Goal: Find specific page/section: Locate a particular part of the current website

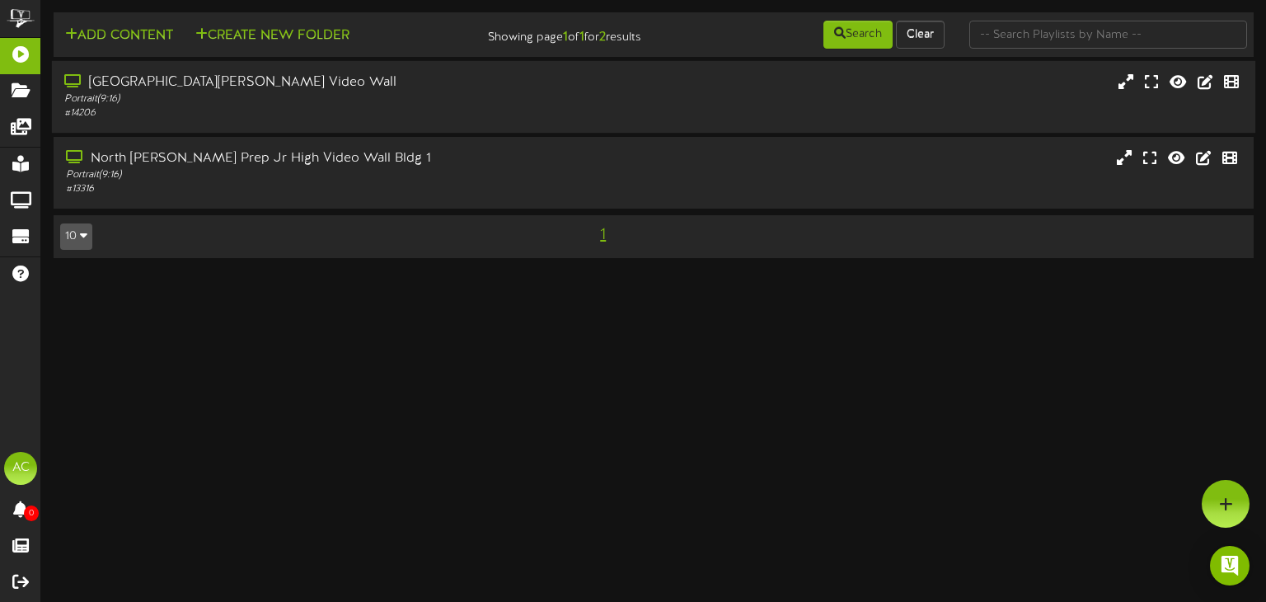
click at [459, 110] on div "# 14206" at bounding box center [302, 113] width 476 height 14
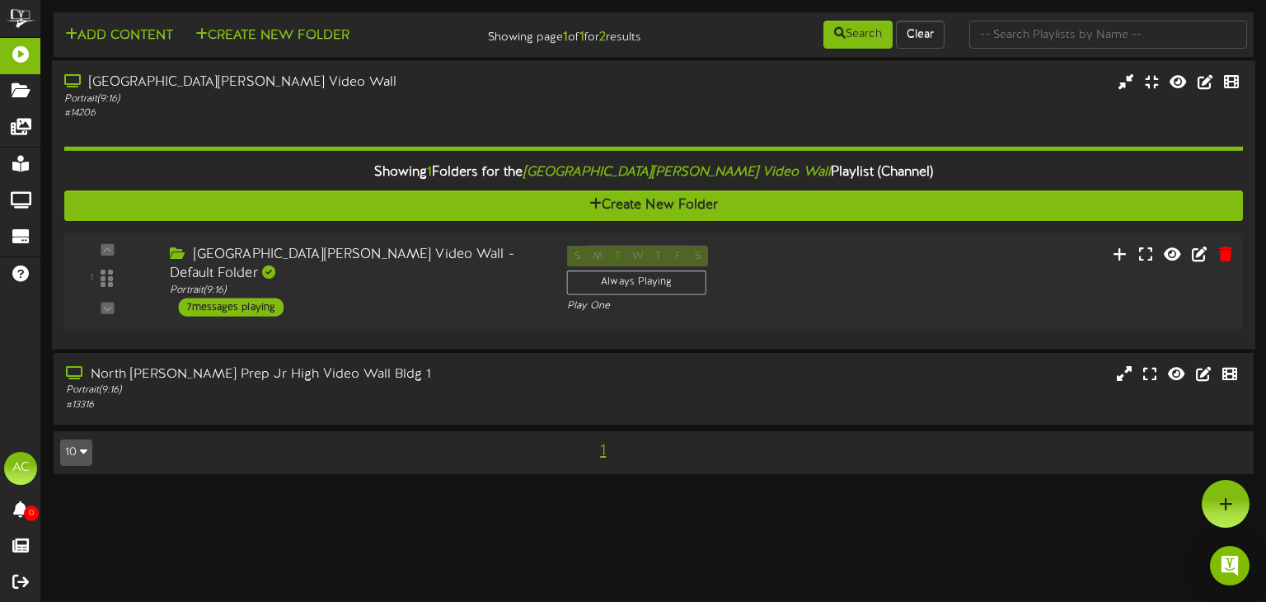
click at [457, 307] on div "[GEOGRAPHIC_DATA][PERSON_NAME] Video Wall - Default Folder Portrait ( 9:16 ) 7 …" at bounding box center [355, 281] width 397 height 71
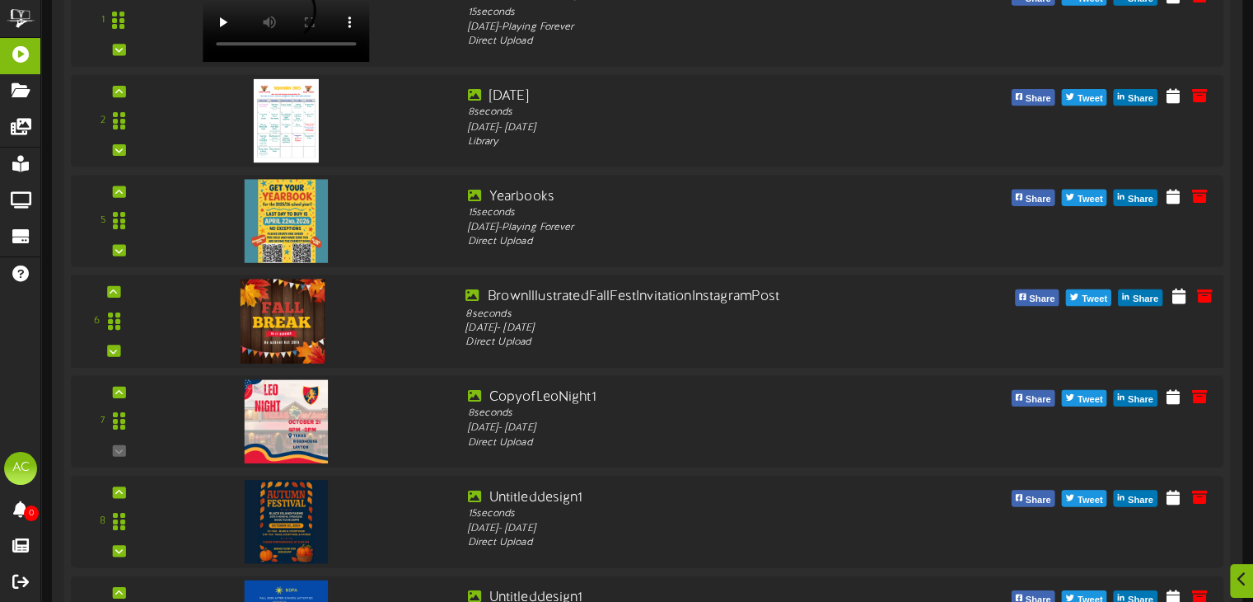
scroll to position [494, 0]
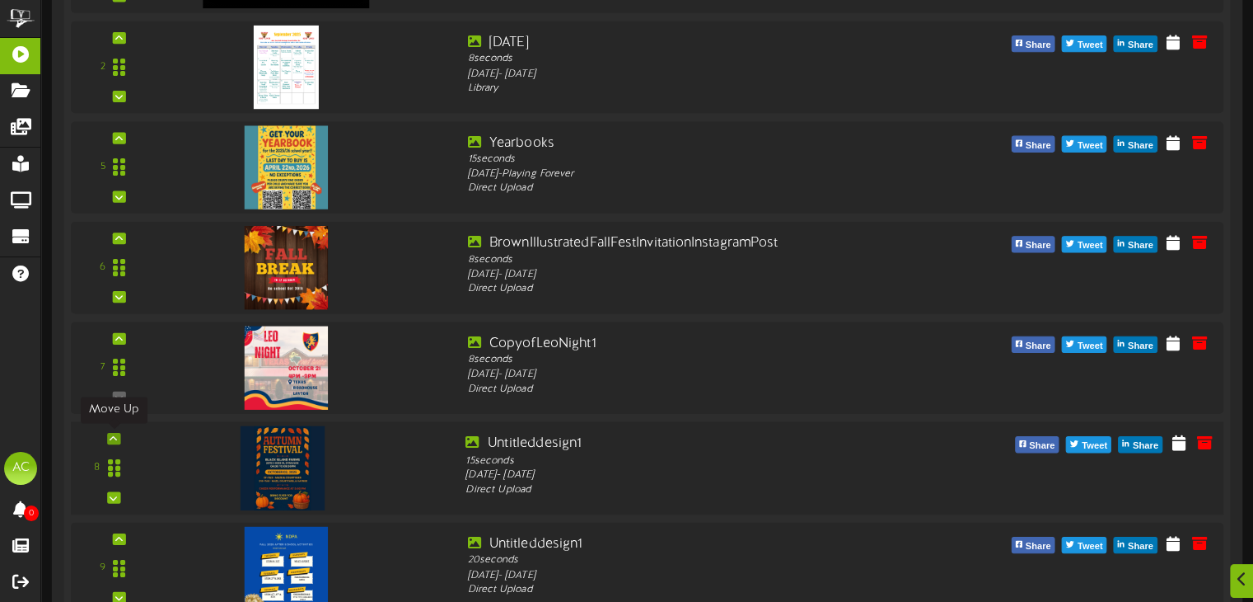
click at [110, 434] on icon at bounding box center [113, 437] width 7 height 8
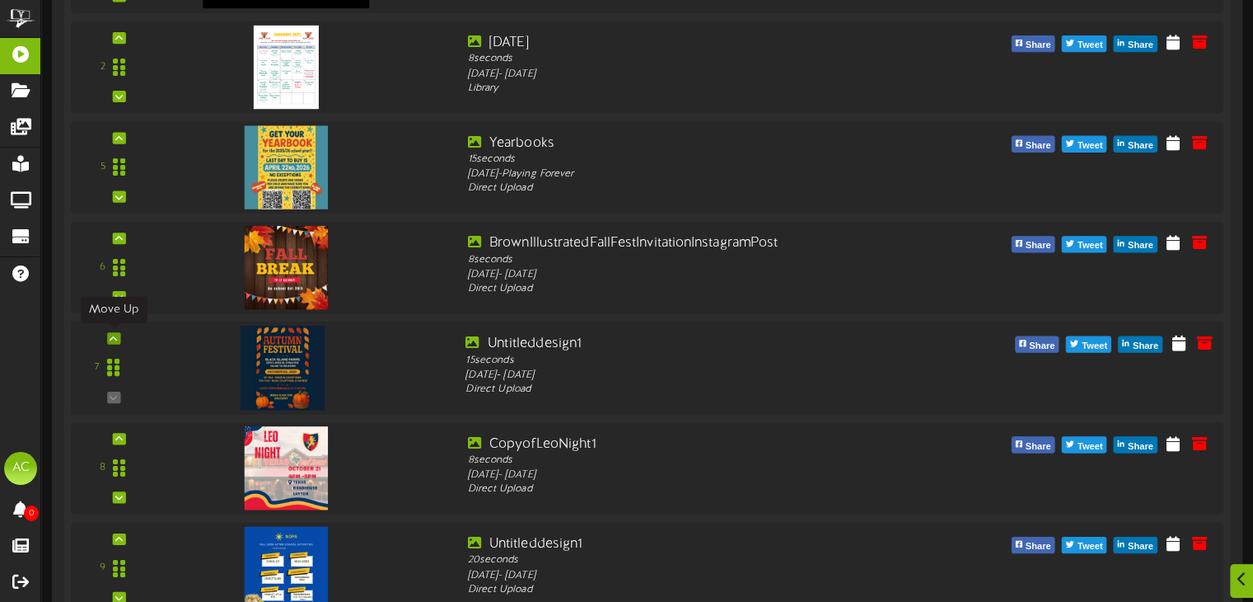
click at [115, 337] on icon at bounding box center [113, 338] width 7 height 8
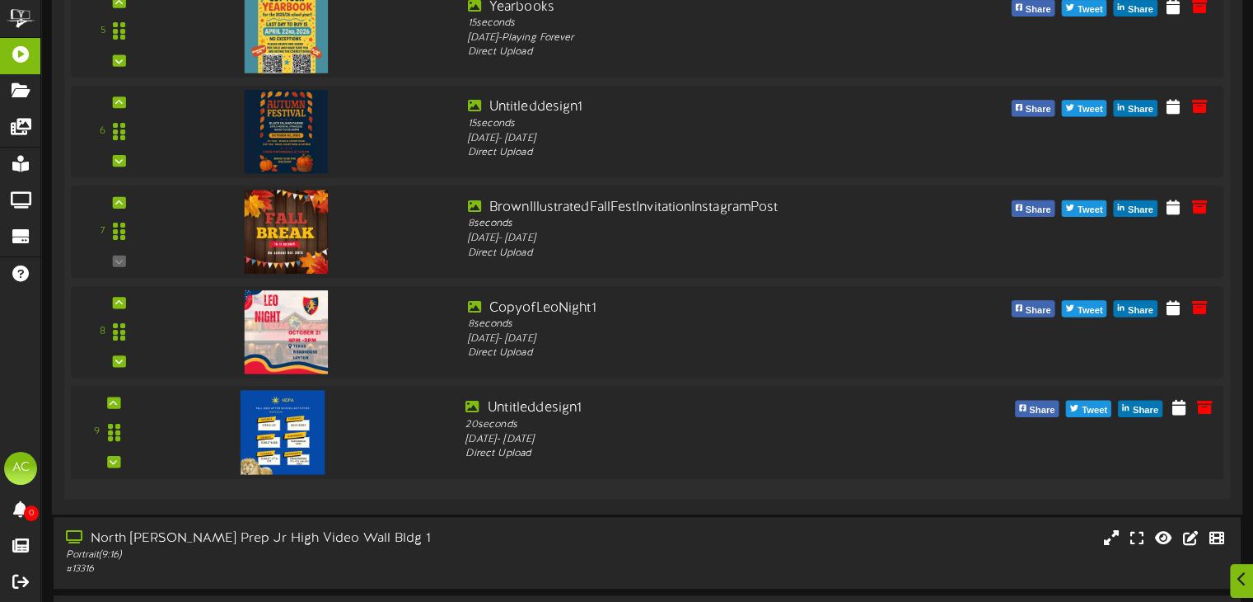
scroll to position [659, 0]
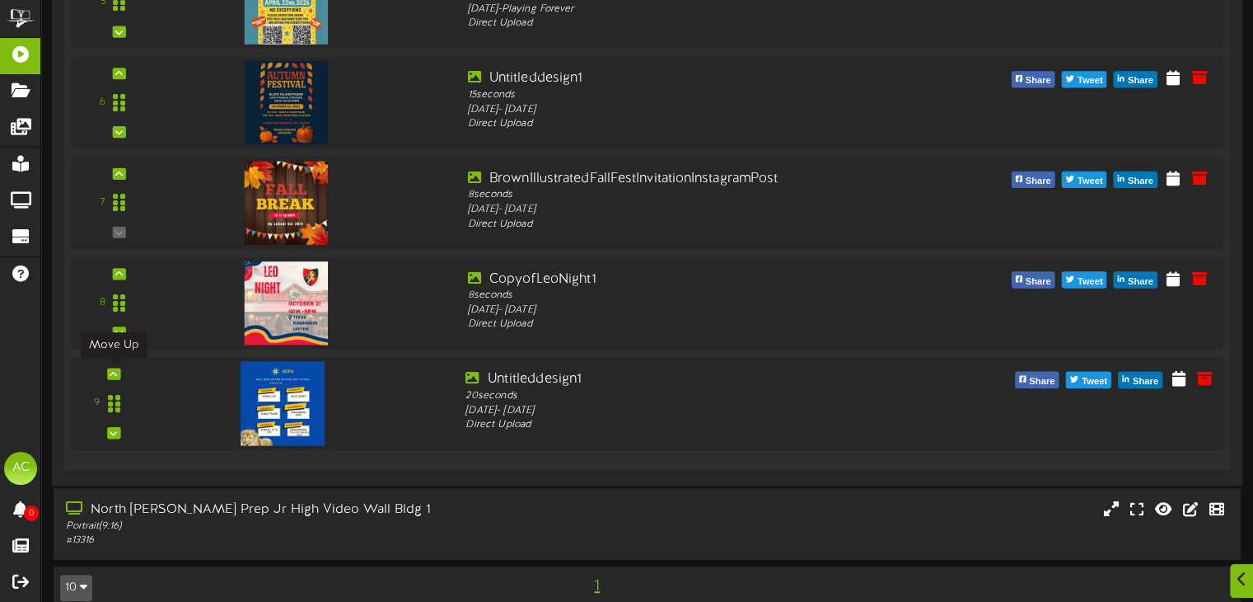
click at [115, 373] on icon at bounding box center [113, 373] width 7 height 8
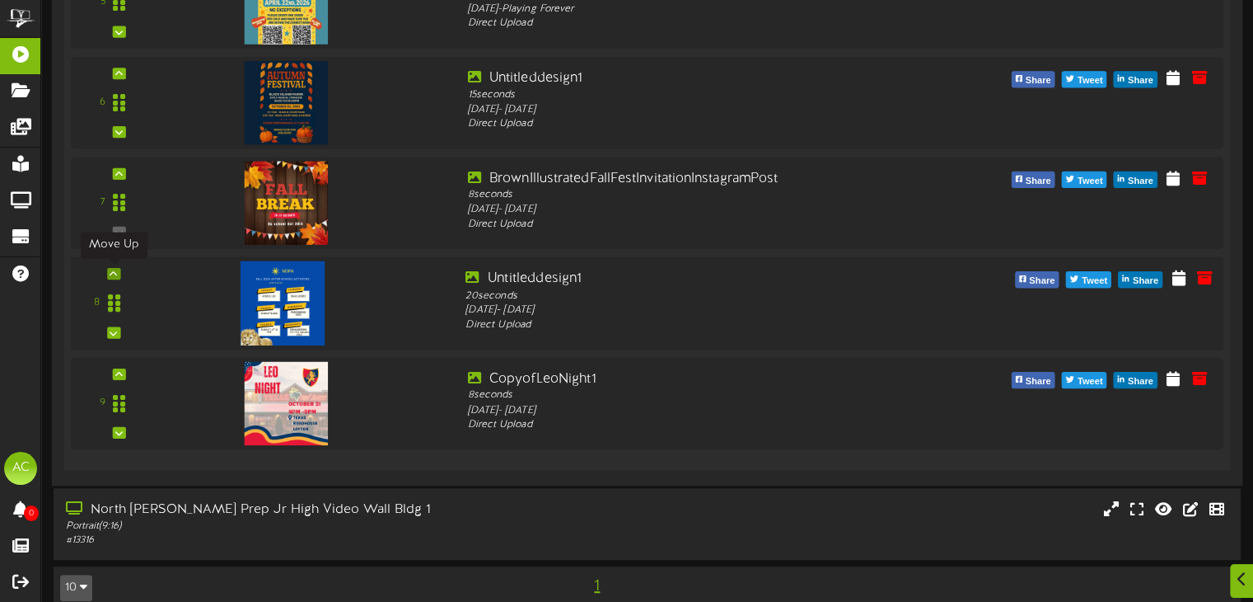
click at [107, 271] on div at bounding box center [113, 273] width 13 height 12
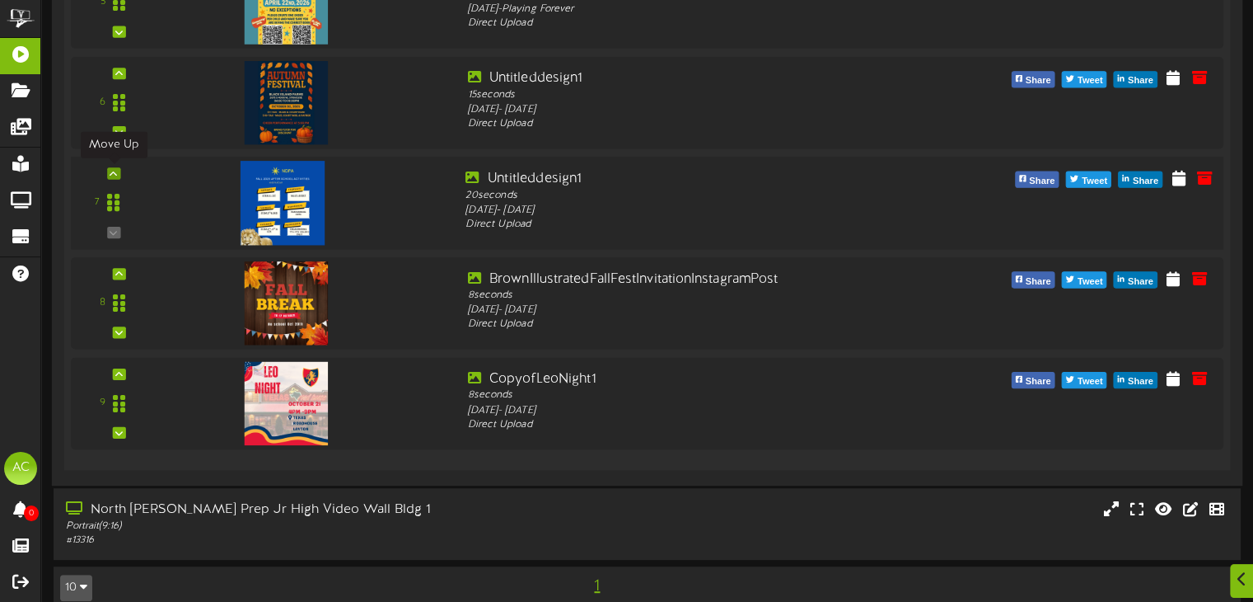
click at [112, 172] on icon at bounding box center [113, 173] width 7 height 8
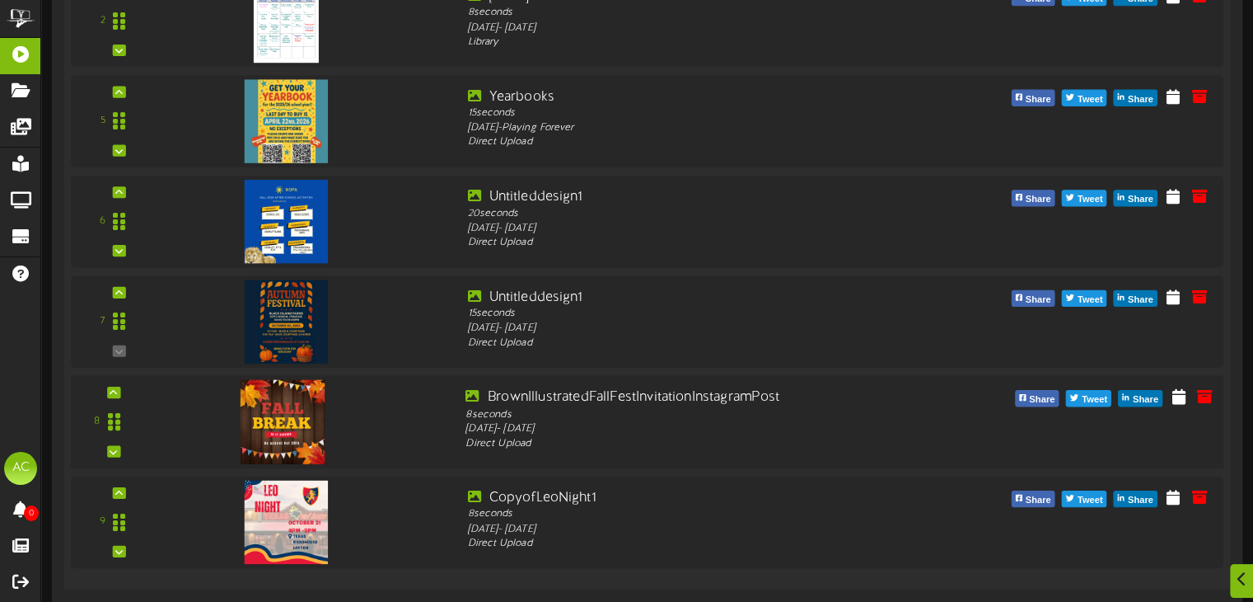
scroll to position [577, 0]
